Goal: Navigation & Orientation: Find specific page/section

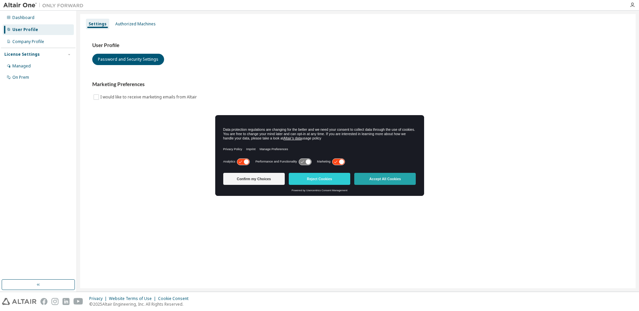
click at [395, 179] on button "Accept All Cookies" at bounding box center [384, 179] width 61 height 12
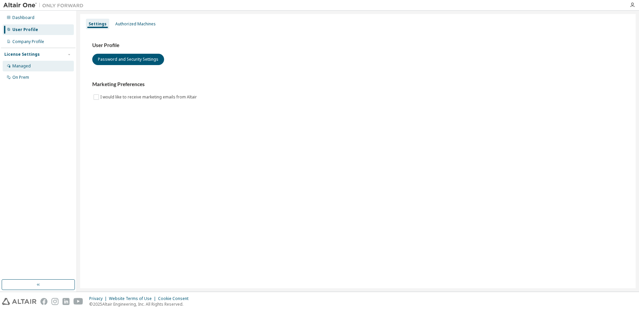
click at [26, 66] on div "Managed" at bounding box center [21, 65] width 18 height 5
click at [19, 19] on div "Dashboard" at bounding box center [23, 17] width 22 height 5
